Goal: Use online tool/utility: Utilize a website feature to perform a specific function

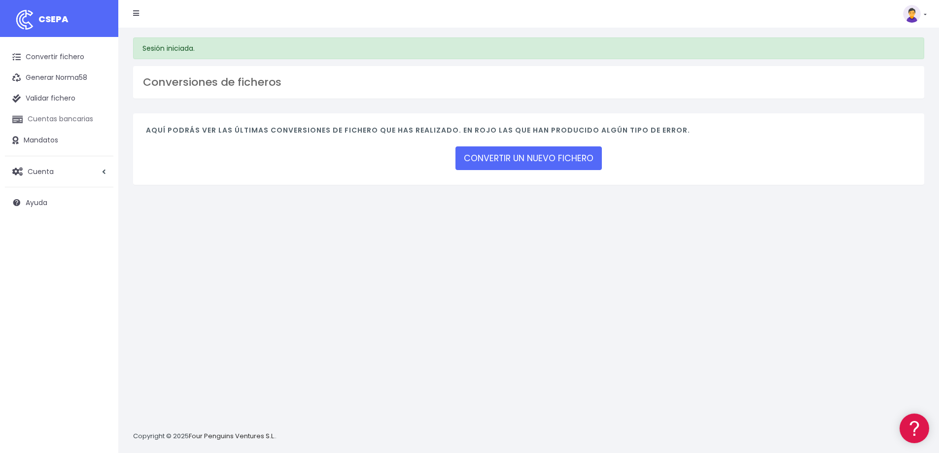
click at [63, 121] on link "Cuentas bancarias" at bounding box center [59, 119] width 108 height 21
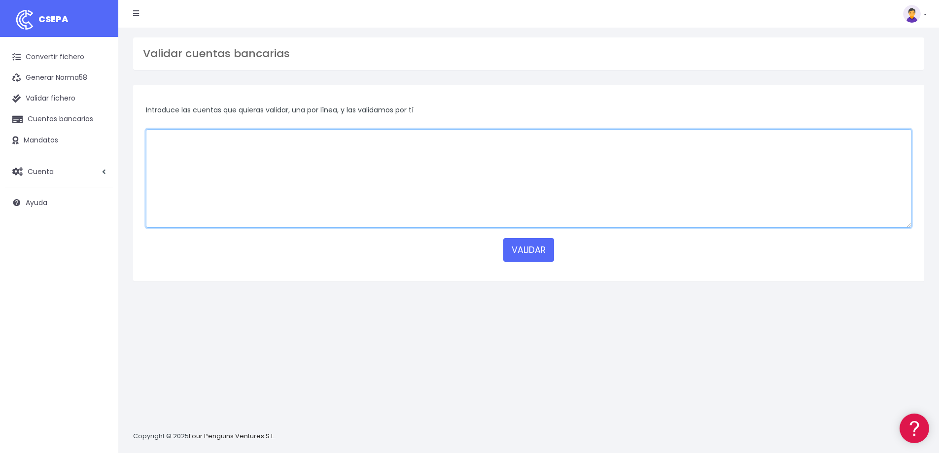
click at [297, 162] on textarea at bounding box center [528, 178] width 765 height 99
paste textarea "[FINANCIAL_ID]"
type textarea "[FINANCIAL_ID]"
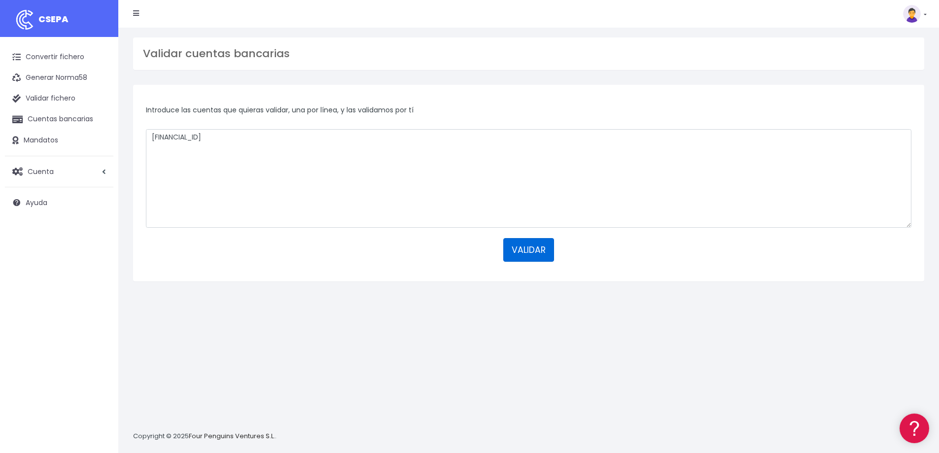
click at [541, 253] on button "VALIDAR" at bounding box center [528, 250] width 51 height 24
